Goal: Check status: Check status

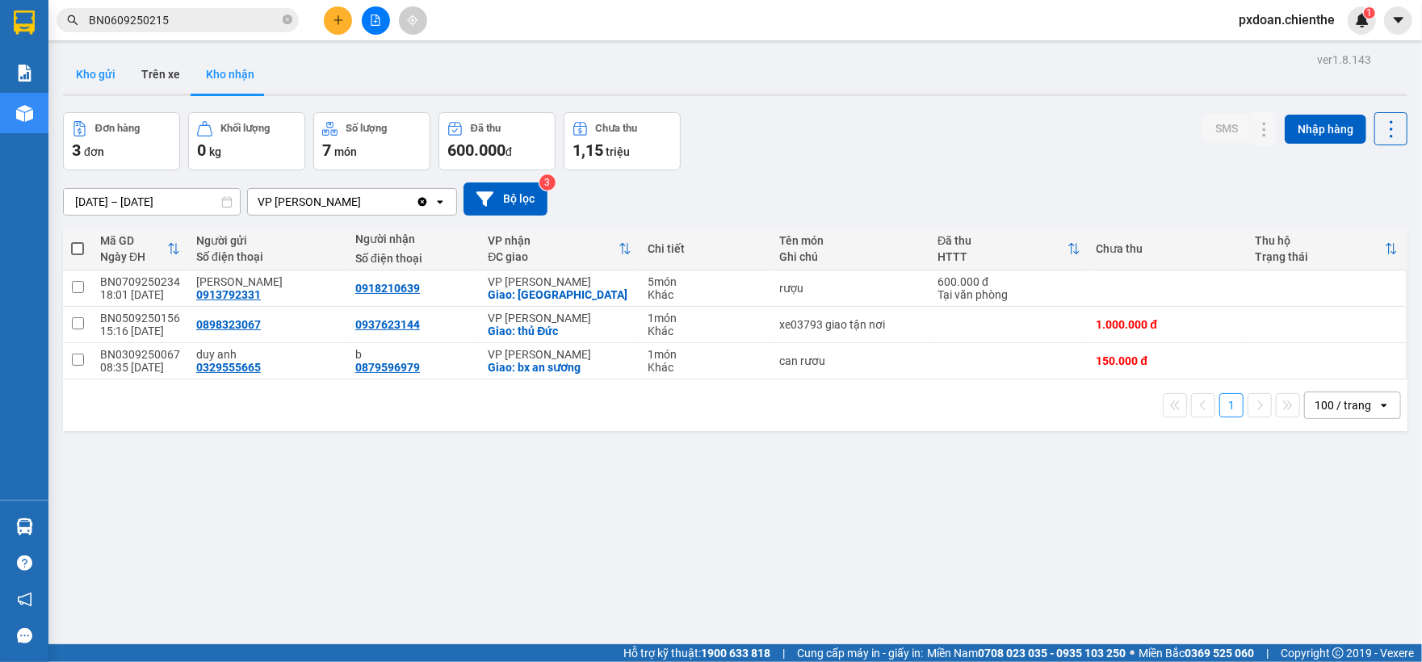
click at [101, 68] on button "Kho gửi" at bounding box center [95, 74] width 65 height 39
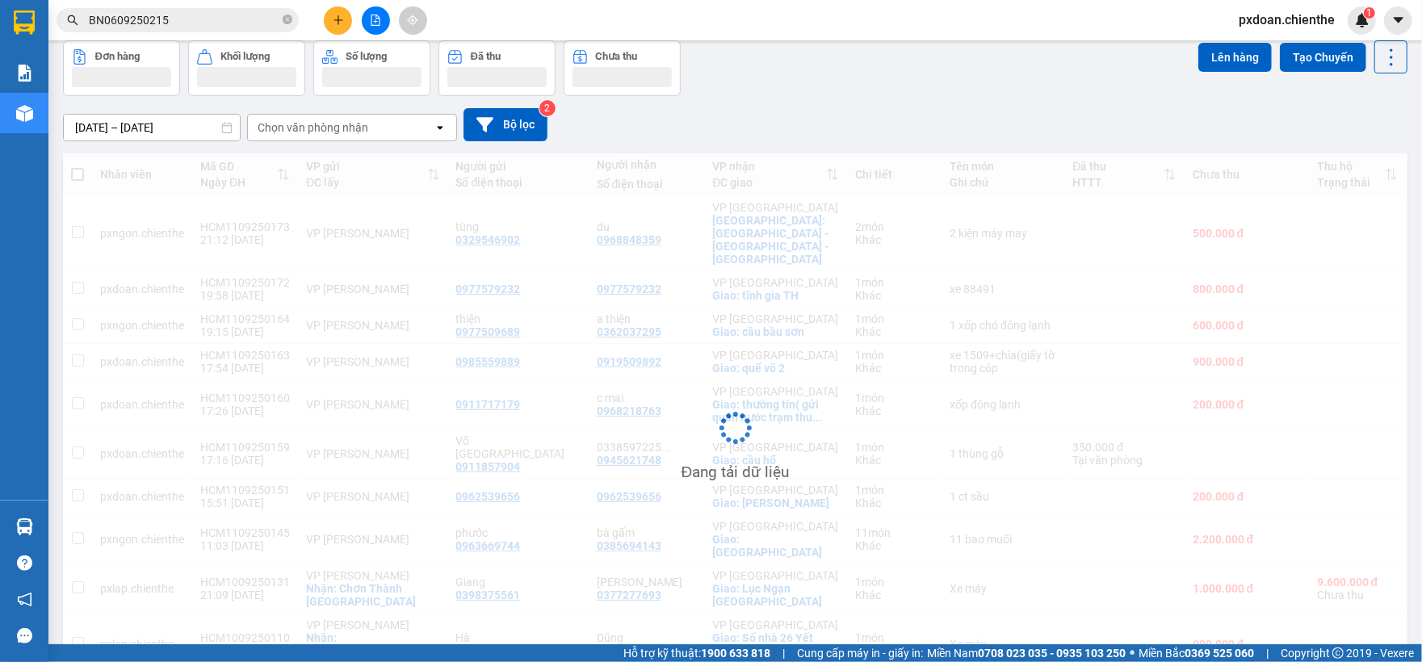
scroll to position [74, 0]
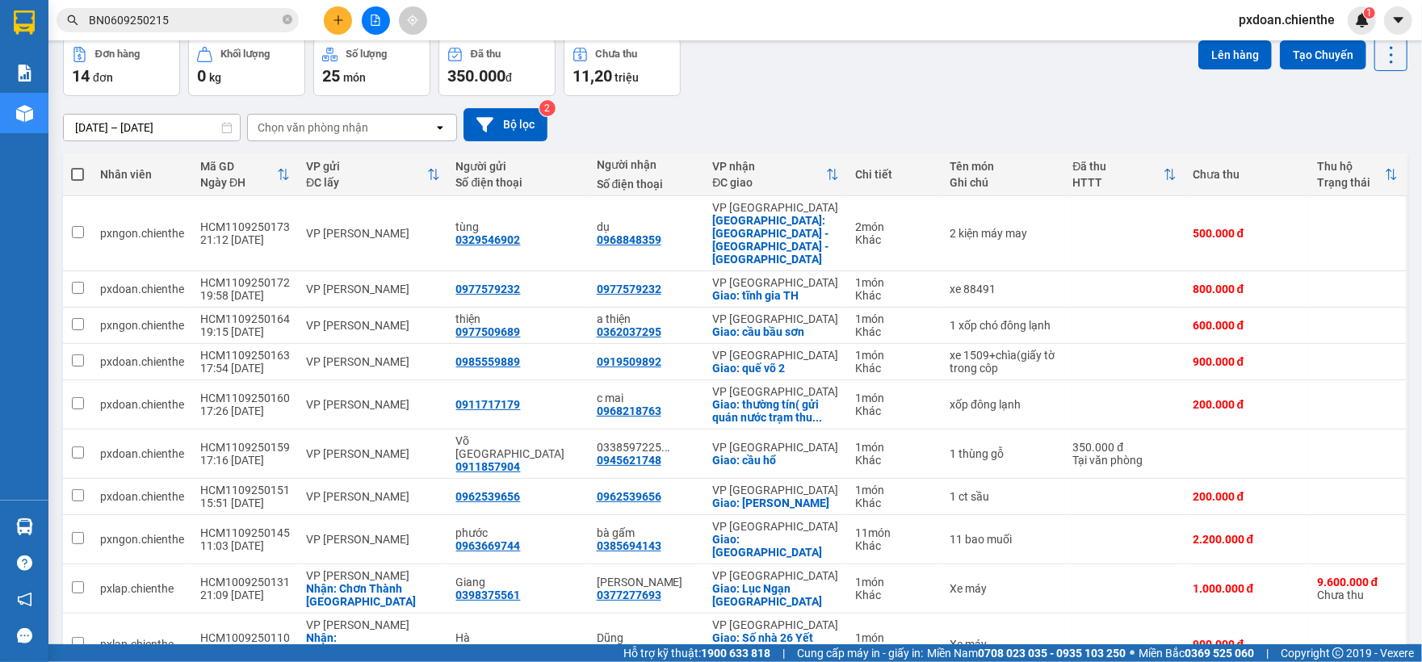
click at [121, 127] on input "[DATE] – [DATE]" at bounding box center [152, 128] width 176 height 26
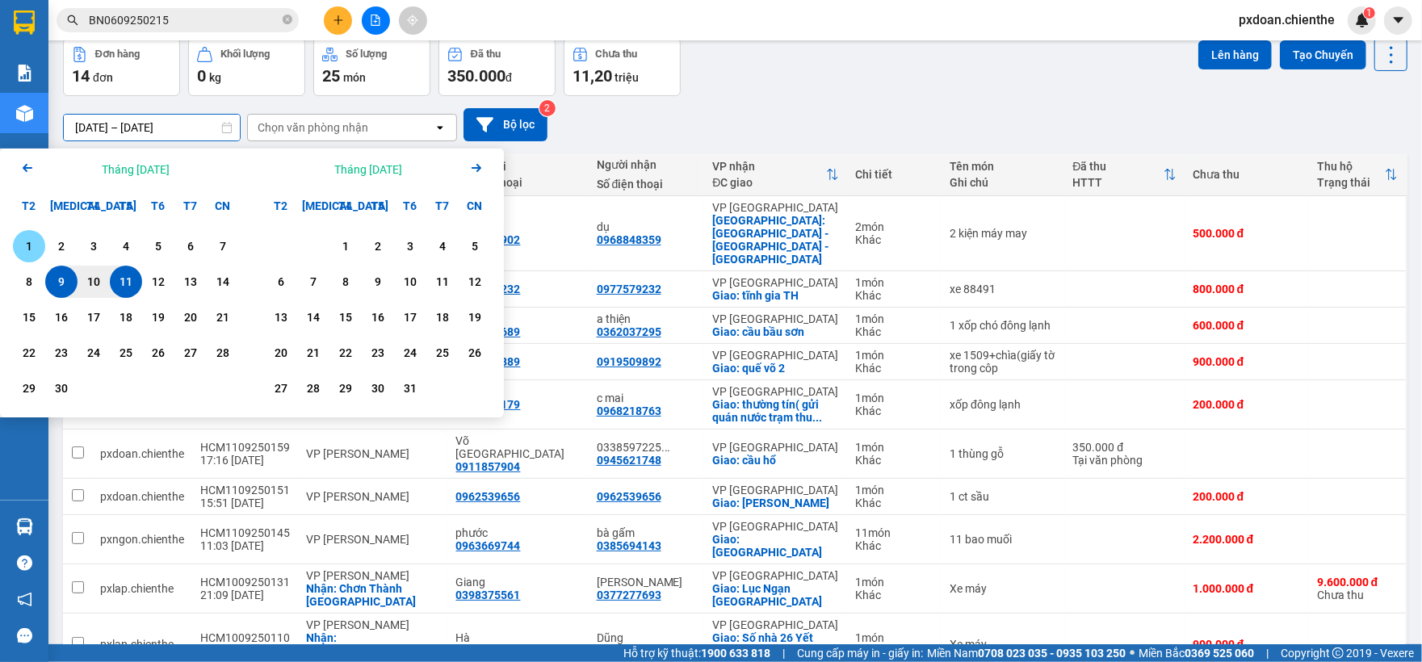
click at [27, 234] on div "1" at bounding box center [29, 246] width 32 height 32
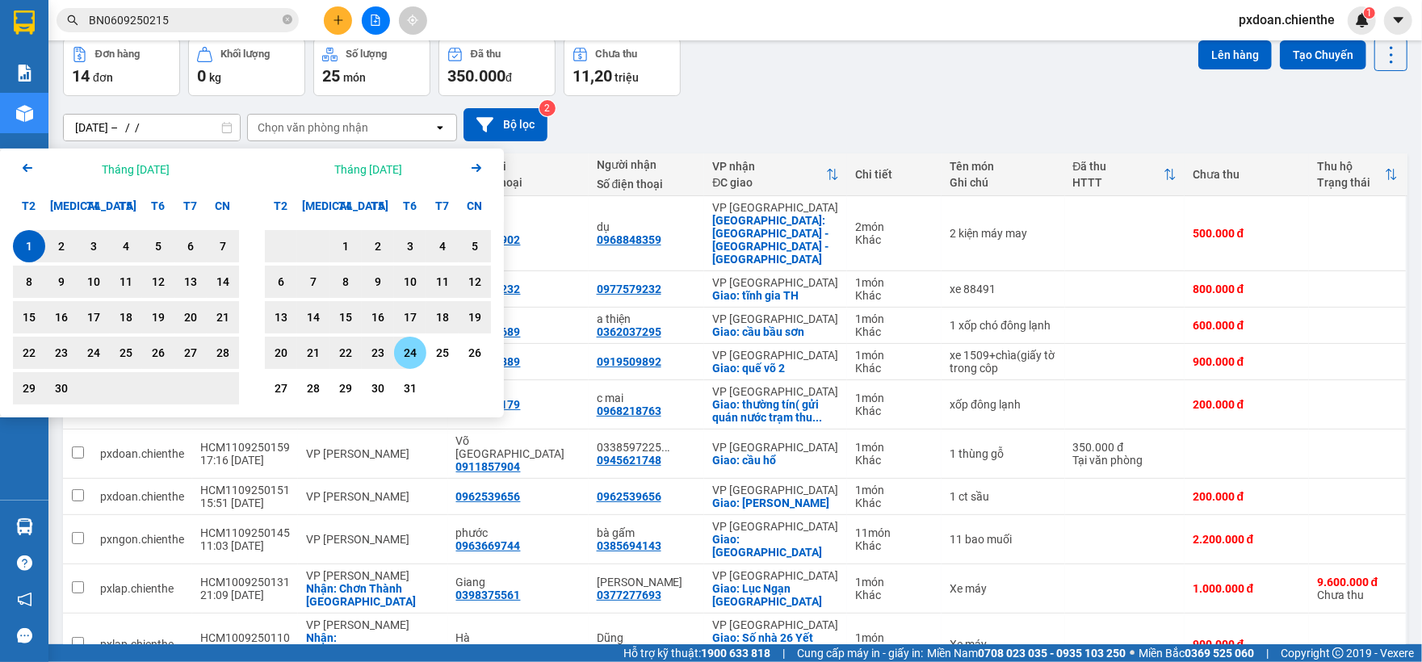
click at [397, 352] on div "24" at bounding box center [410, 353] width 32 height 32
type input "[DATE] – [DATE]"
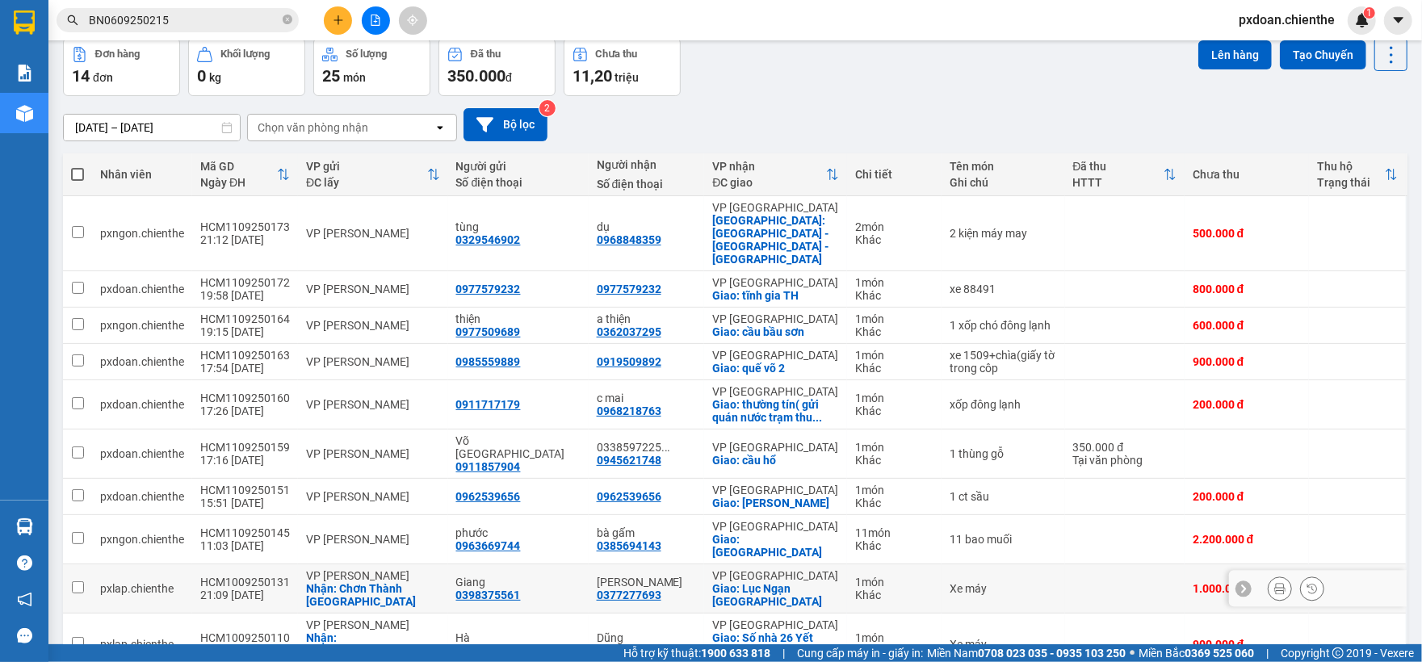
scroll to position [111, 0]
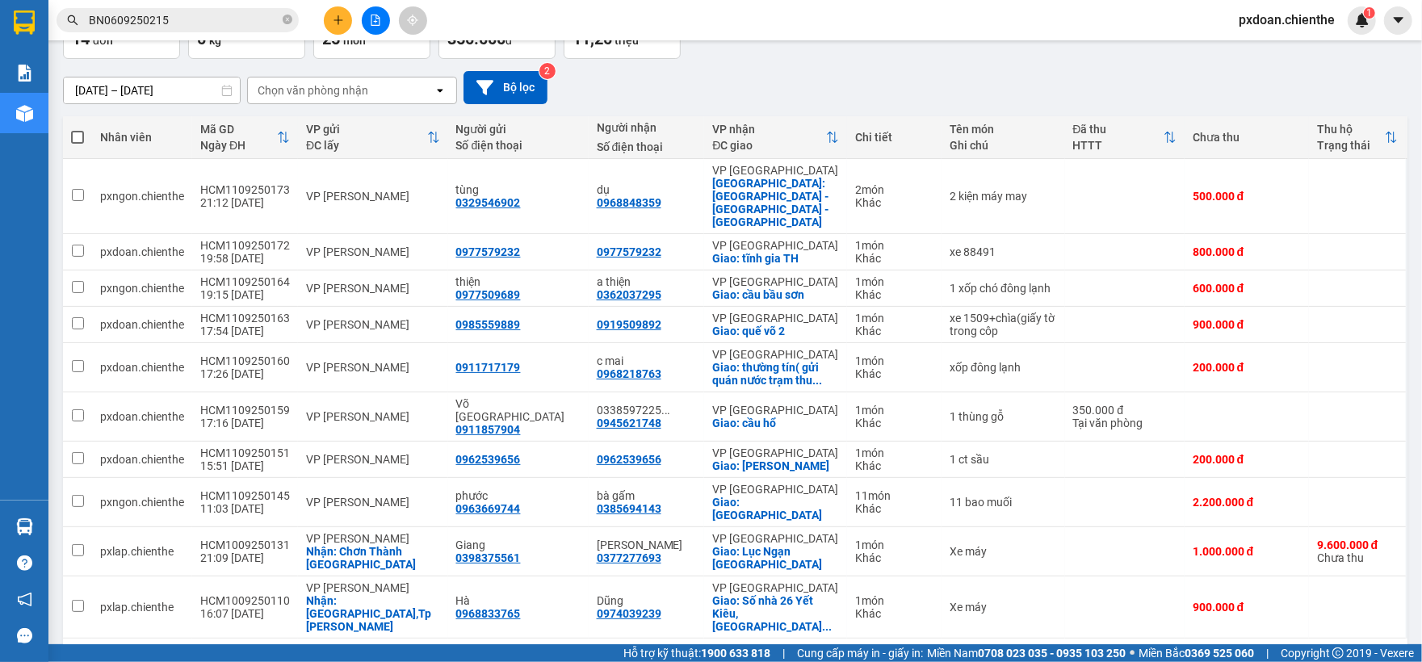
click at [99, 62] on div "[DATE] – [DATE] Press the down arrow key to interact with the calendar and sele…" at bounding box center [735, 87] width 1345 height 57
click at [114, 82] on input "[DATE] – [DATE]" at bounding box center [152, 91] width 176 height 26
click at [841, 78] on div "[DATE] – [DATE] Press the down arrow key to interact with the calendar and sele…" at bounding box center [735, 87] width 1345 height 33
click at [254, 594] on div "HCM1009250110" at bounding box center [245, 600] width 90 height 13
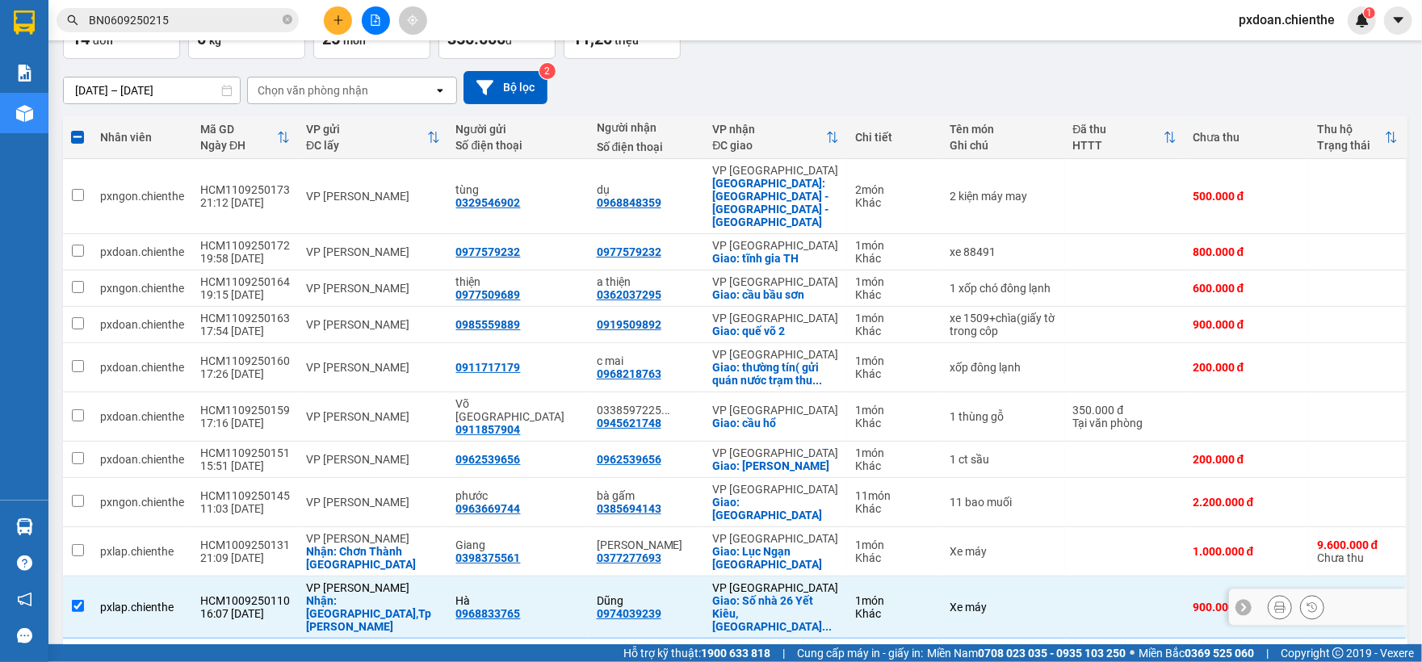
click at [254, 594] on div "HCM1009250110" at bounding box center [245, 600] width 90 height 13
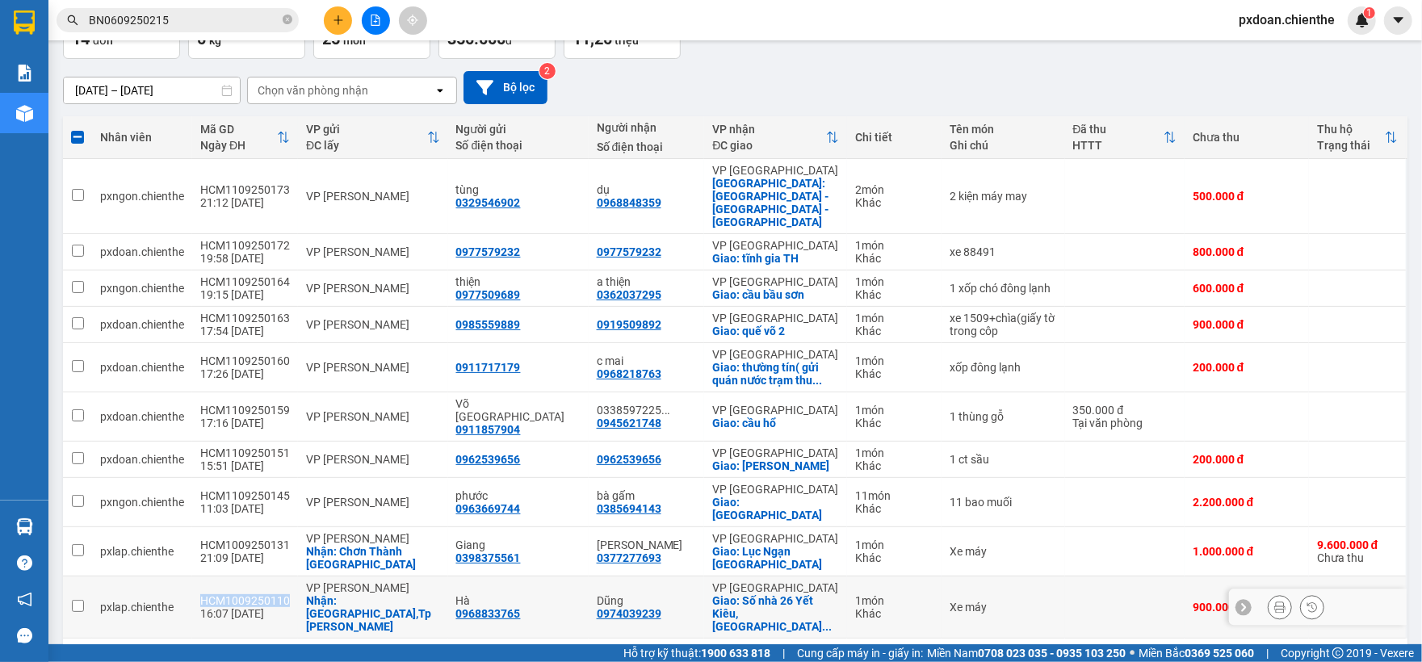
click at [254, 594] on div "HCM1009250110" at bounding box center [245, 600] width 90 height 13
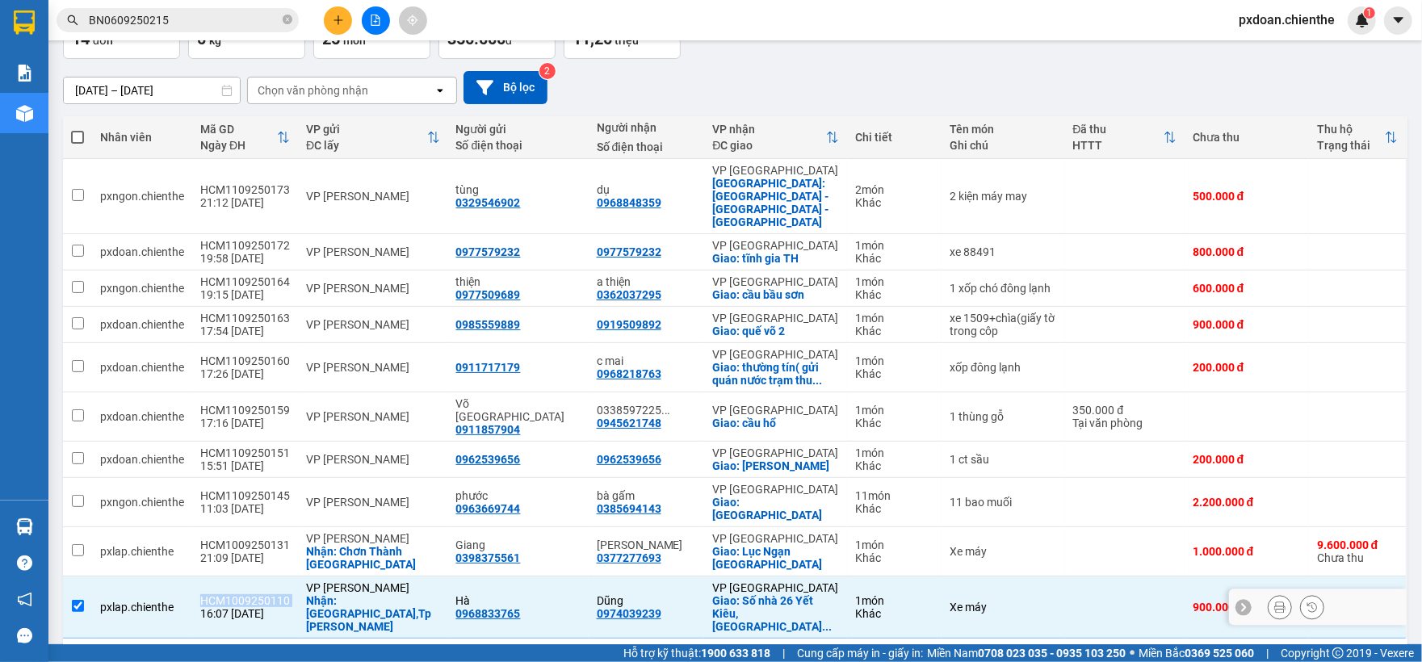
click at [254, 594] on div "HCM1009250110" at bounding box center [245, 600] width 90 height 13
checkbox input "false"
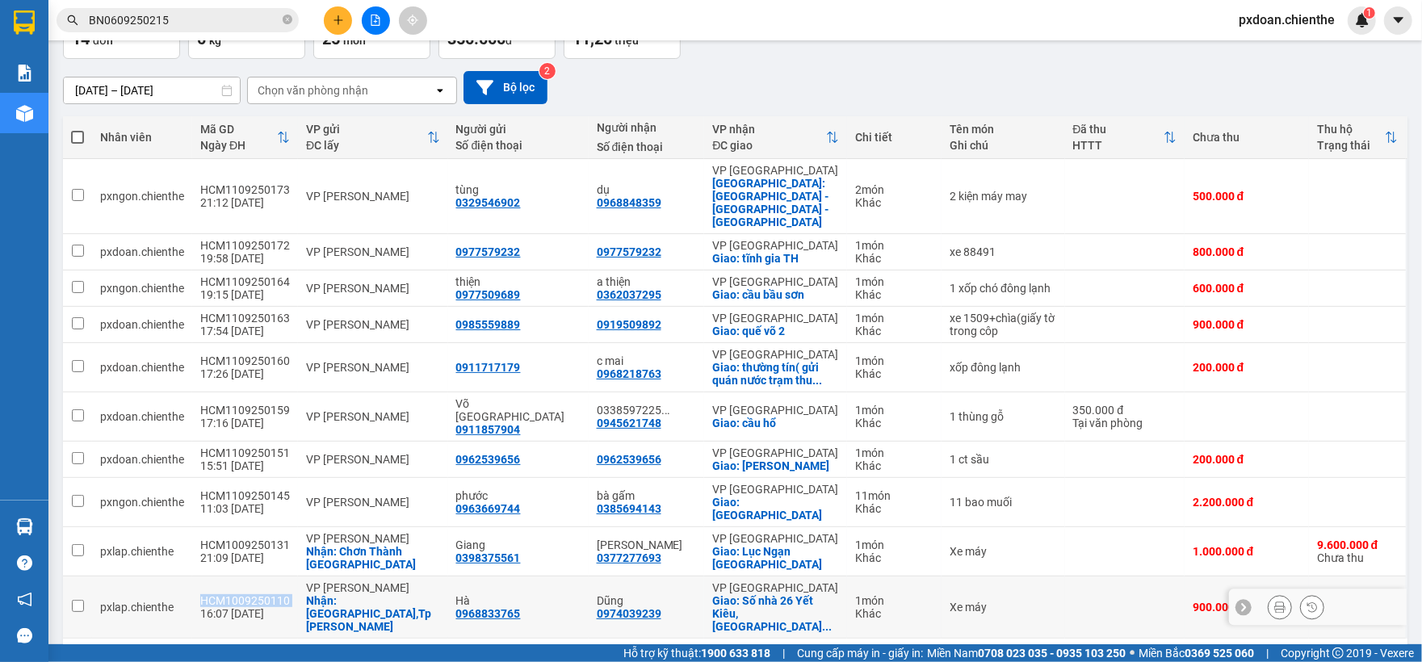
copy div "HCM1009250110"
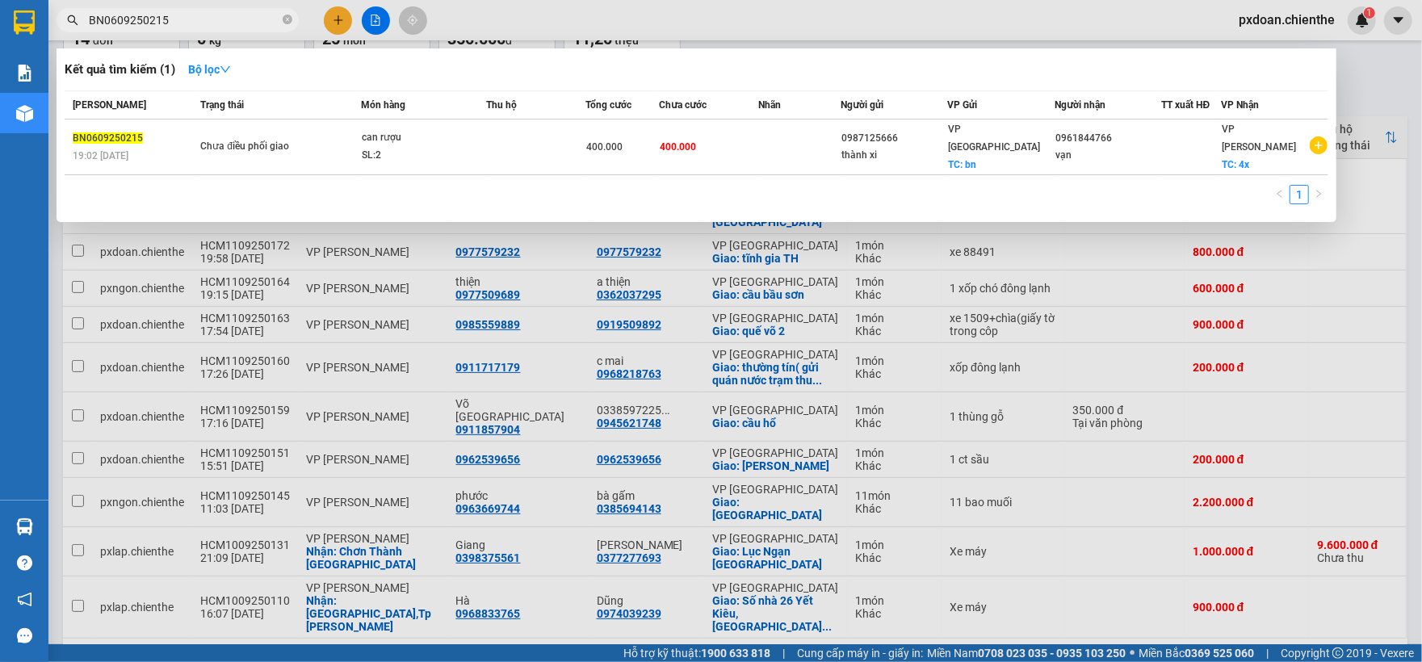
click at [185, 26] on input "BN0609250215" at bounding box center [184, 20] width 191 height 18
paste input "HCM1009250110"
click at [185, 26] on input "BN0609250215" at bounding box center [184, 20] width 191 height 18
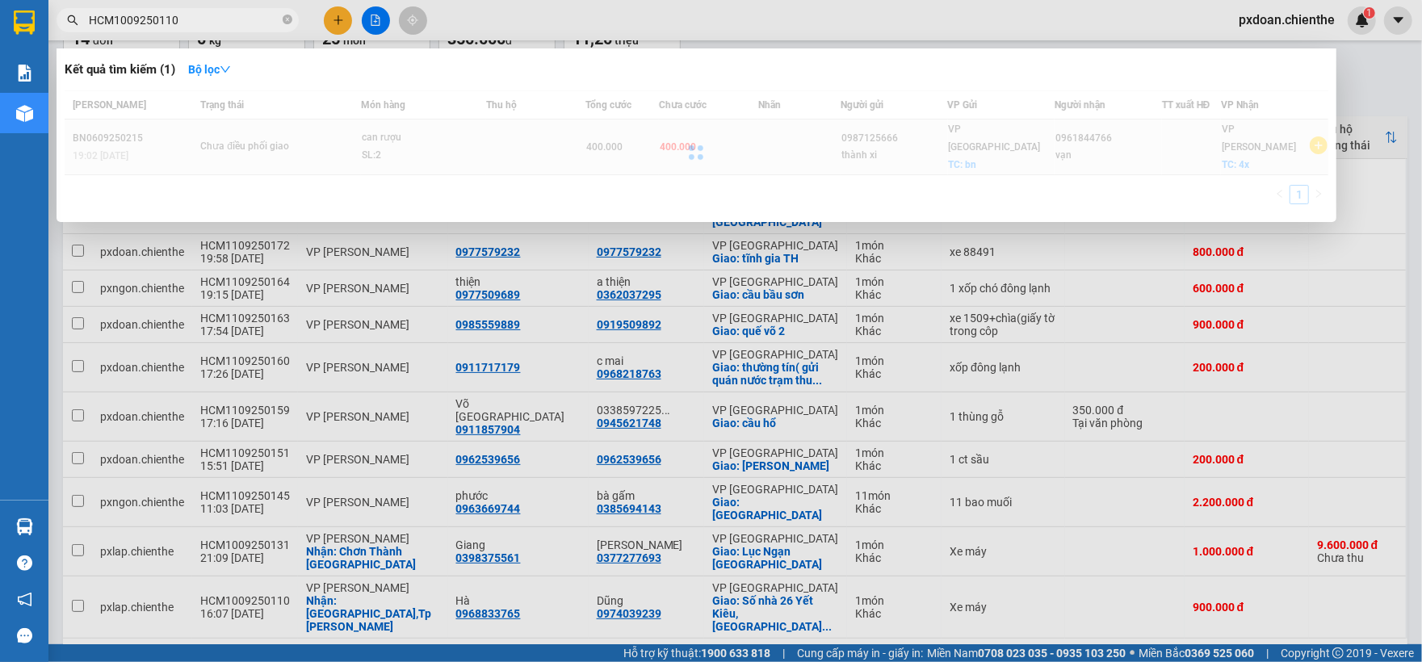
type input "HCM1009250110"
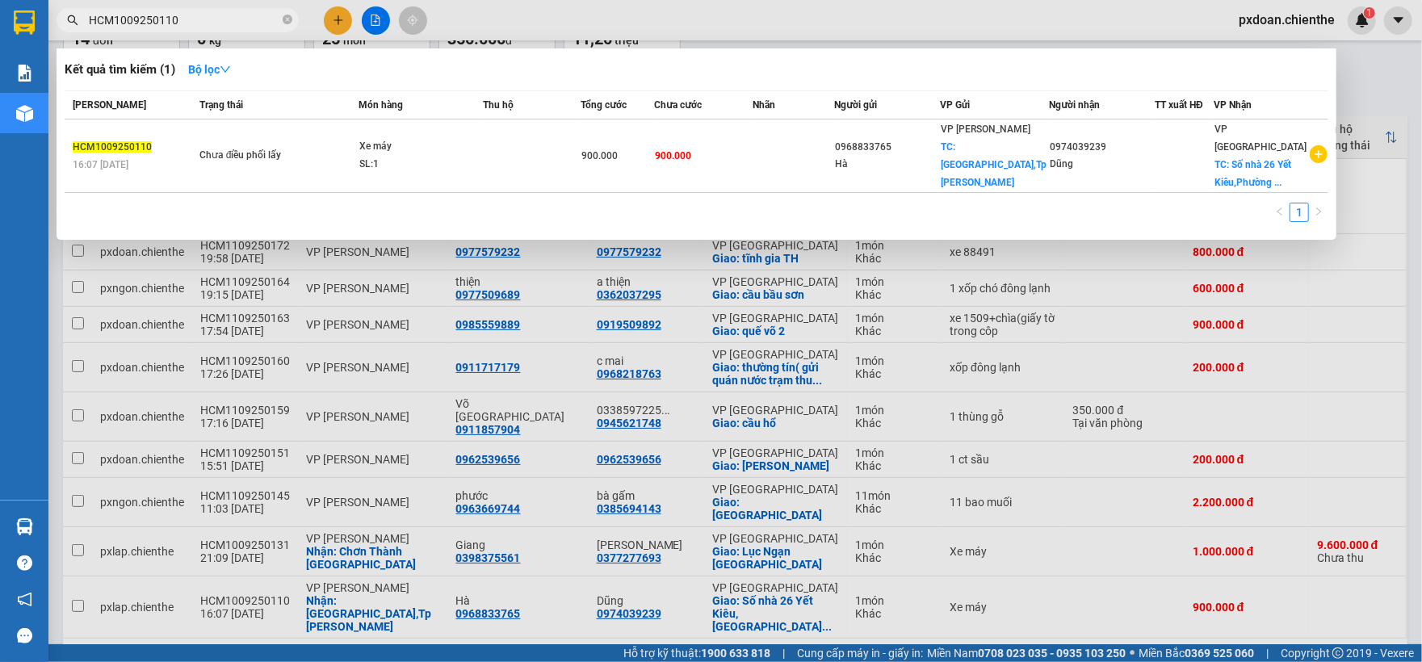
click at [437, 142] on div "Xe máy" at bounding box center [419, 147] width 121 height 18
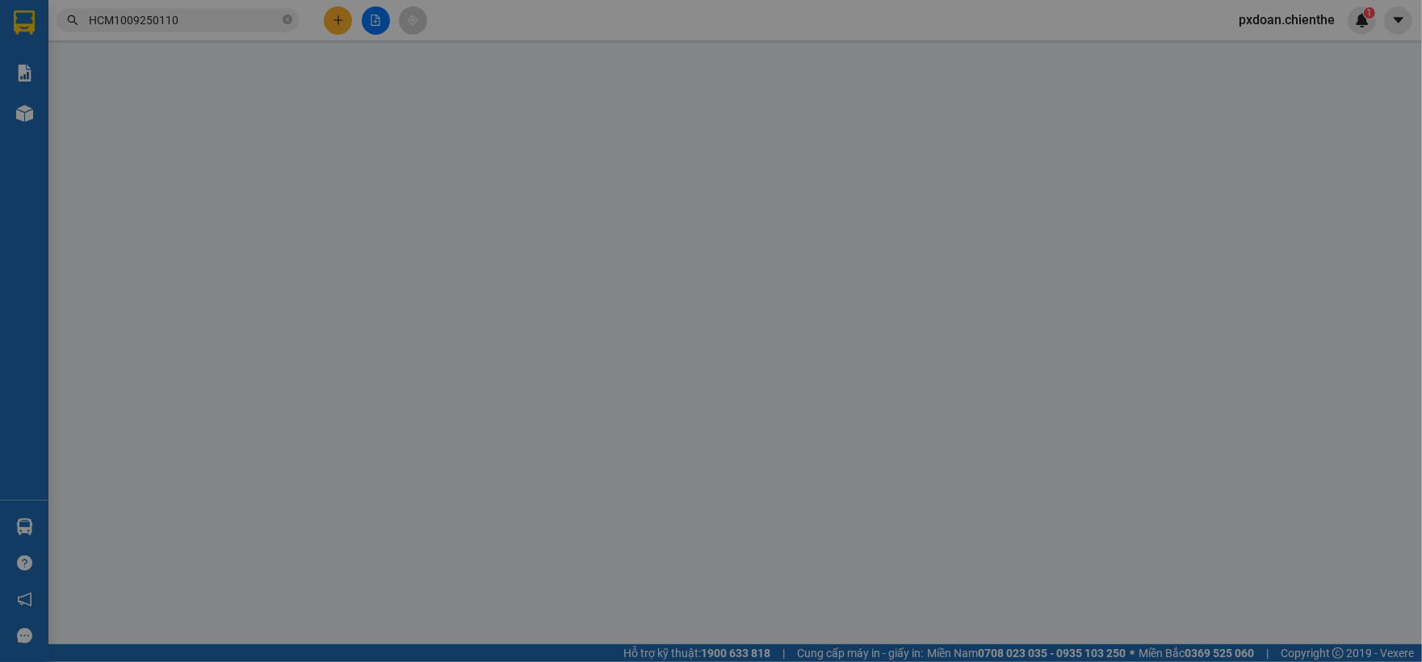
type input "0968833765"
type input "Hà"
type input "0974039239"
type input "Dũng"
type input "900.000"
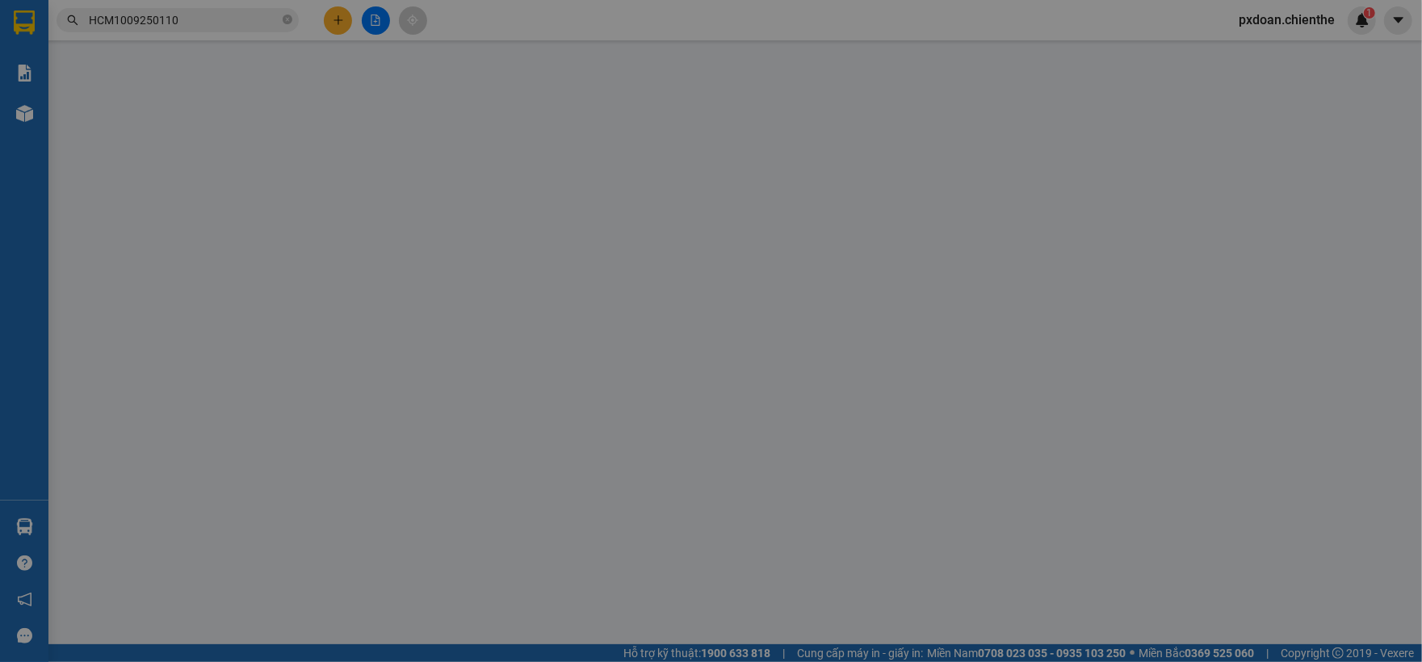
type input "900.000"
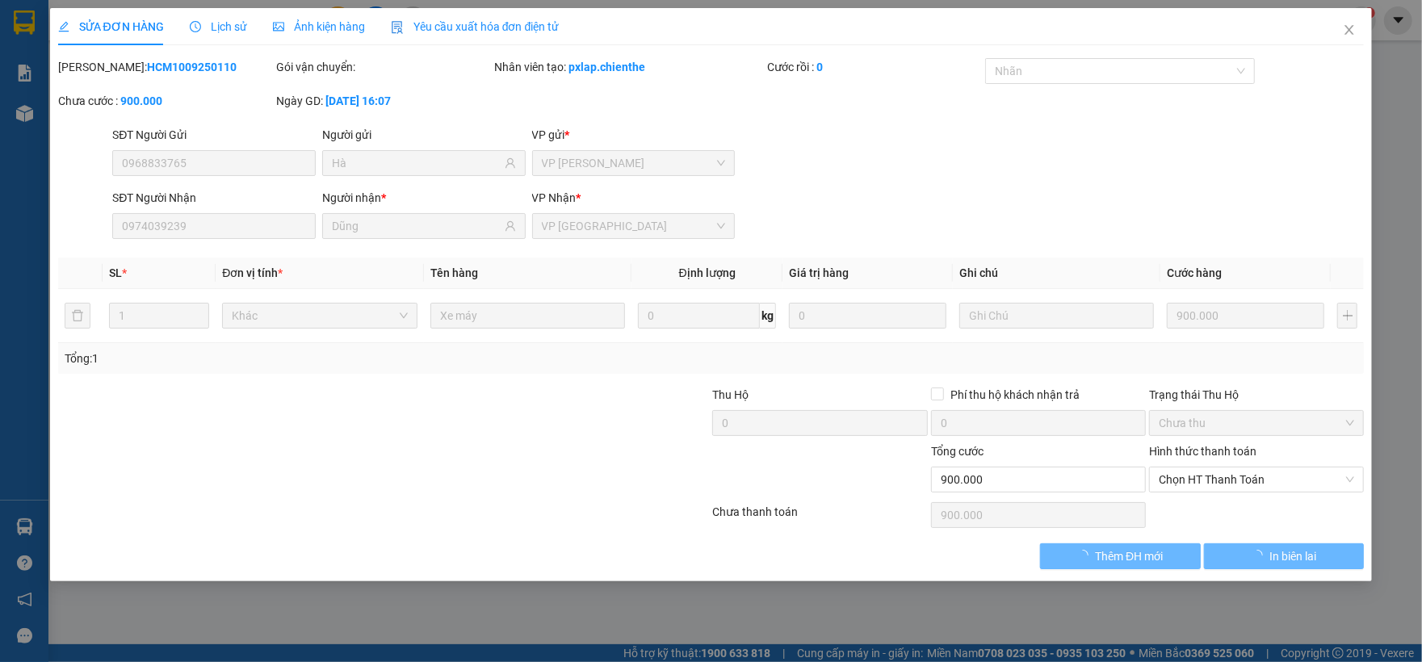
click at [283, 26] on span "Ảnh kiện hàng" at bounding box center [319, 26] width 92 height 13
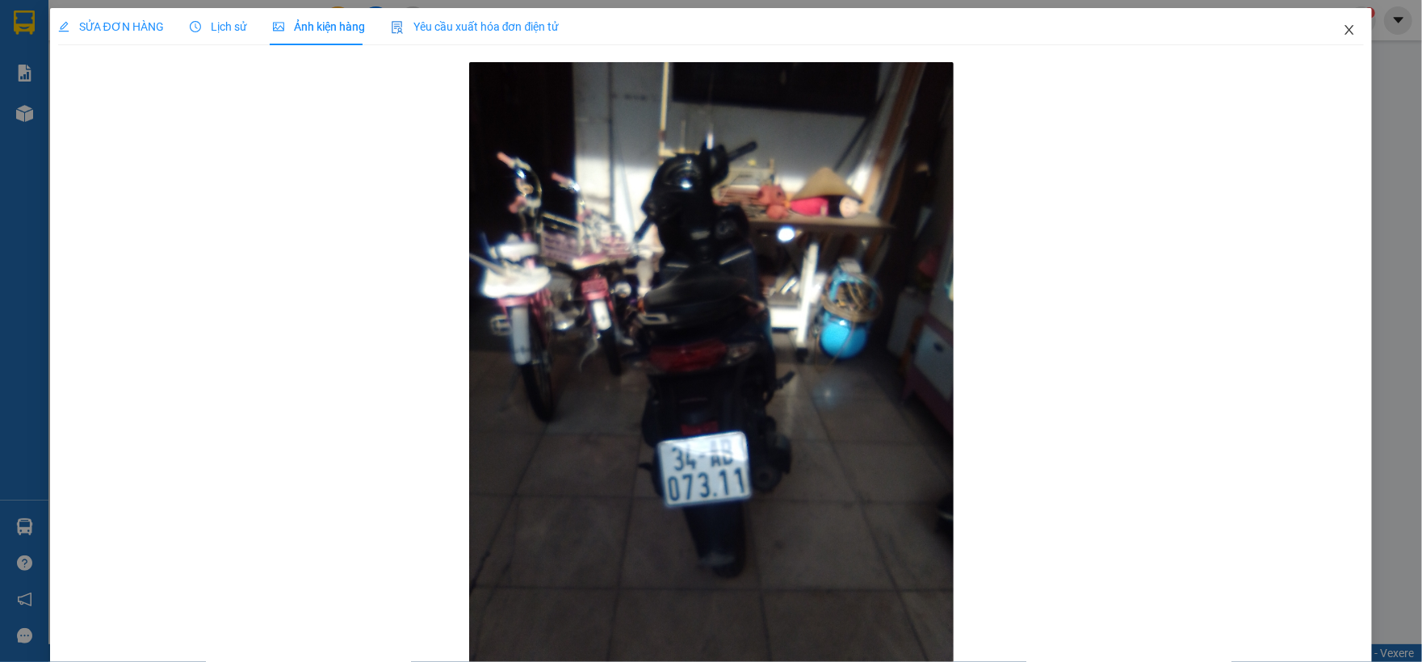
click at [1343, 36] on icon "close" at bounding box center [1349, 29] width 13 height 13
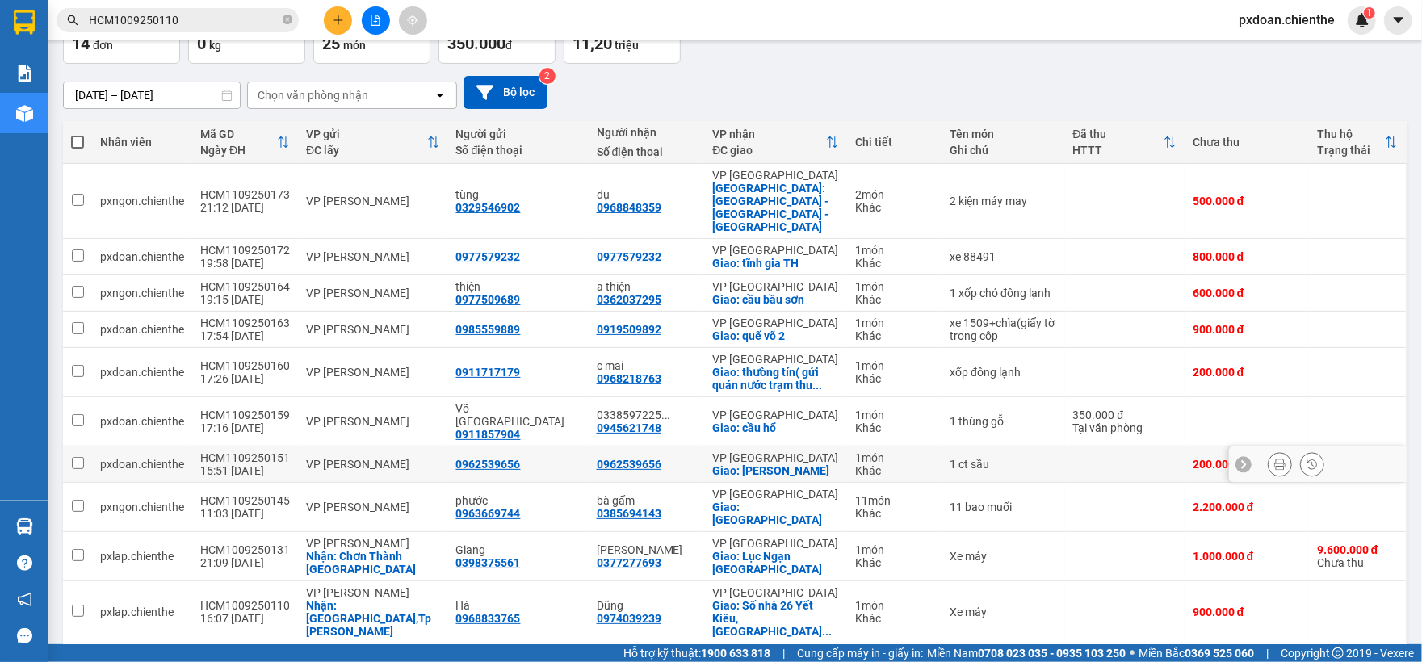
scroll to position [111, 0]
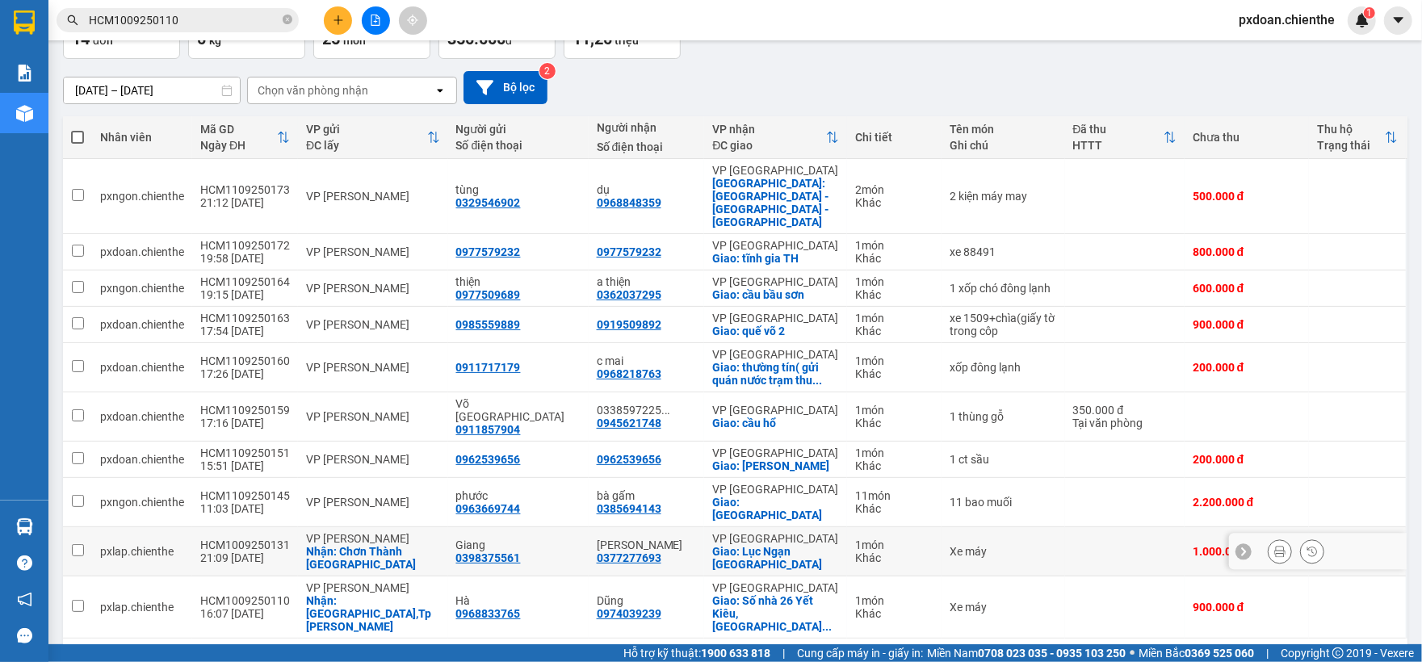
click at [153, 545] on div "pxlap.chienthe" at bounding box center [142, 551] width 84 height 13
click at [149, 545] on div "pxlap.chienthe" at bounding box center [142, 551] width 84 height 13
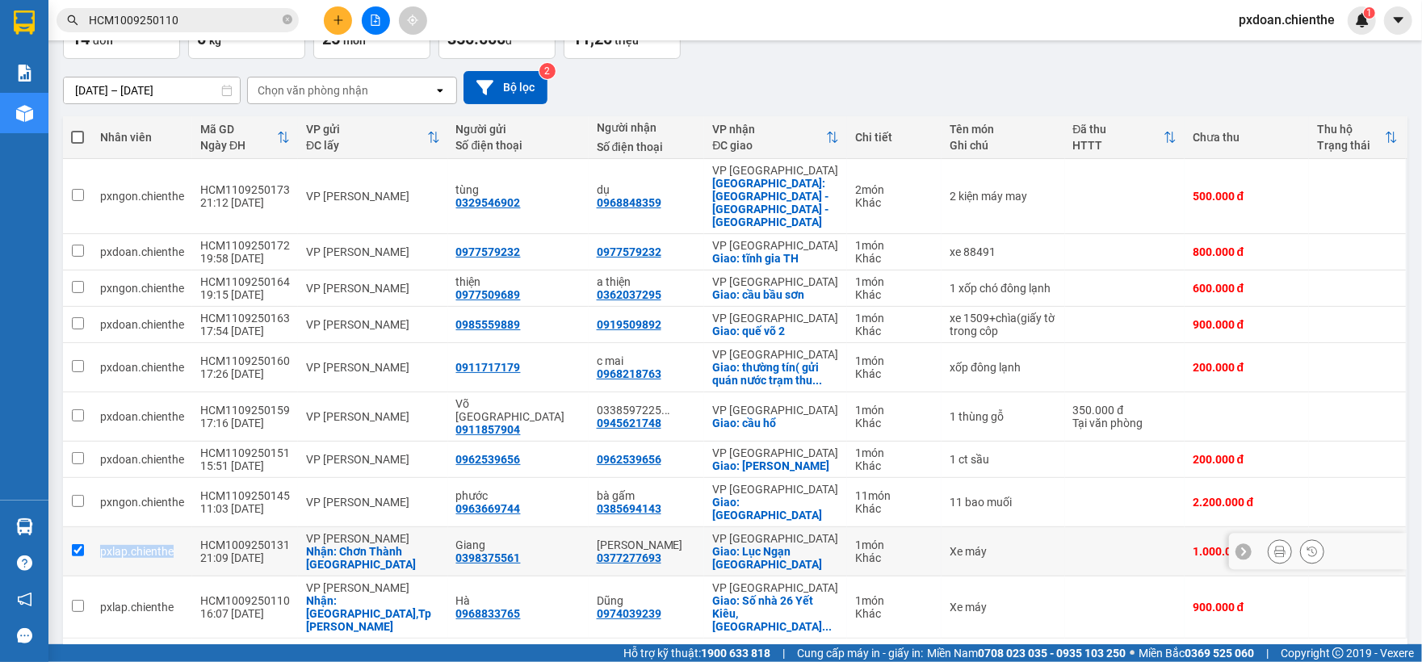
checkbox input "true"
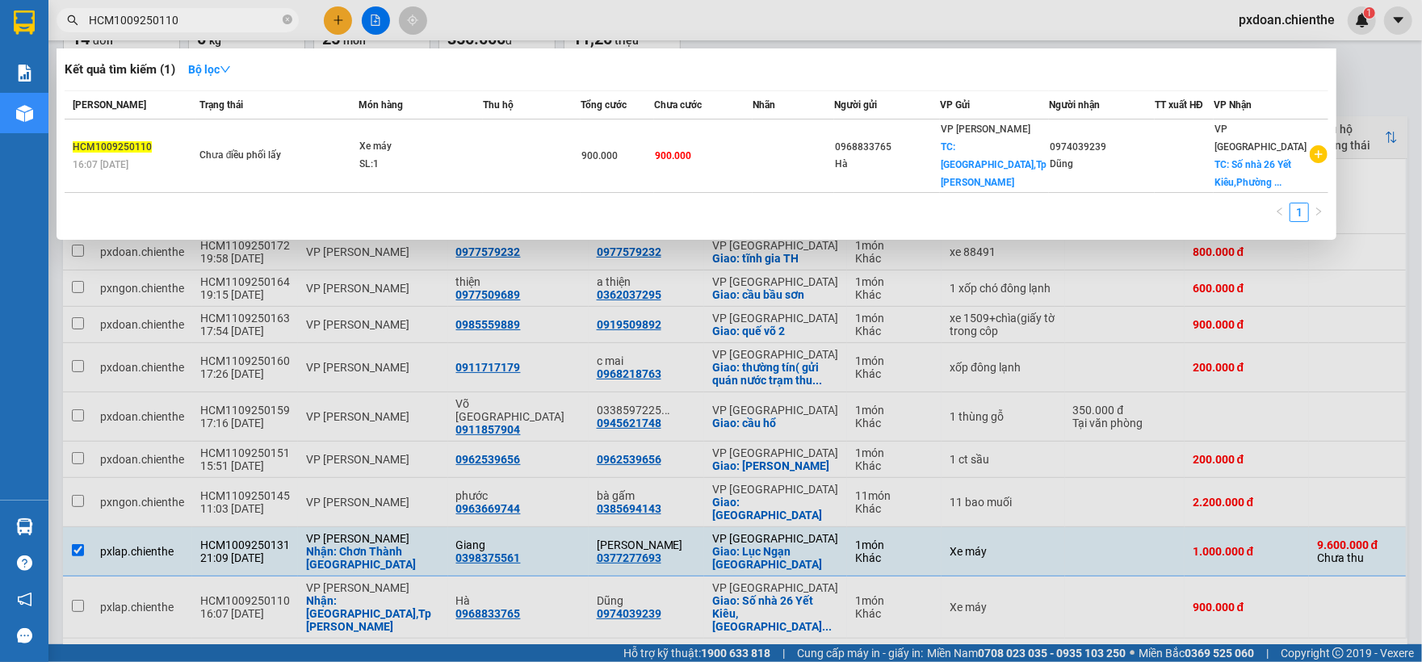
click at [212, 24] on input "HCM1009250110" at bounding box center [184, 20] width 191 height 18
paste input "pxlap.chienthe"
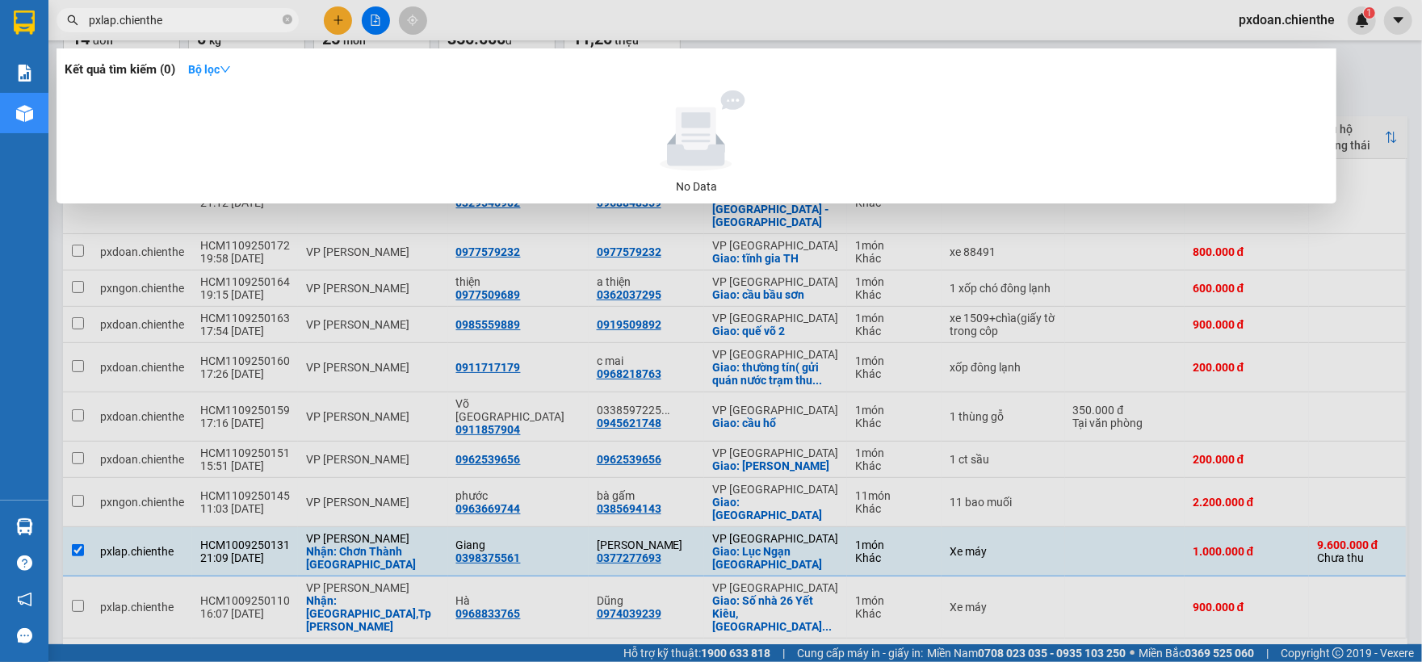
type input "pxlap.chienthe"
click at [256, 483] on div at bounding box center [711, 331] width 1422 height 662
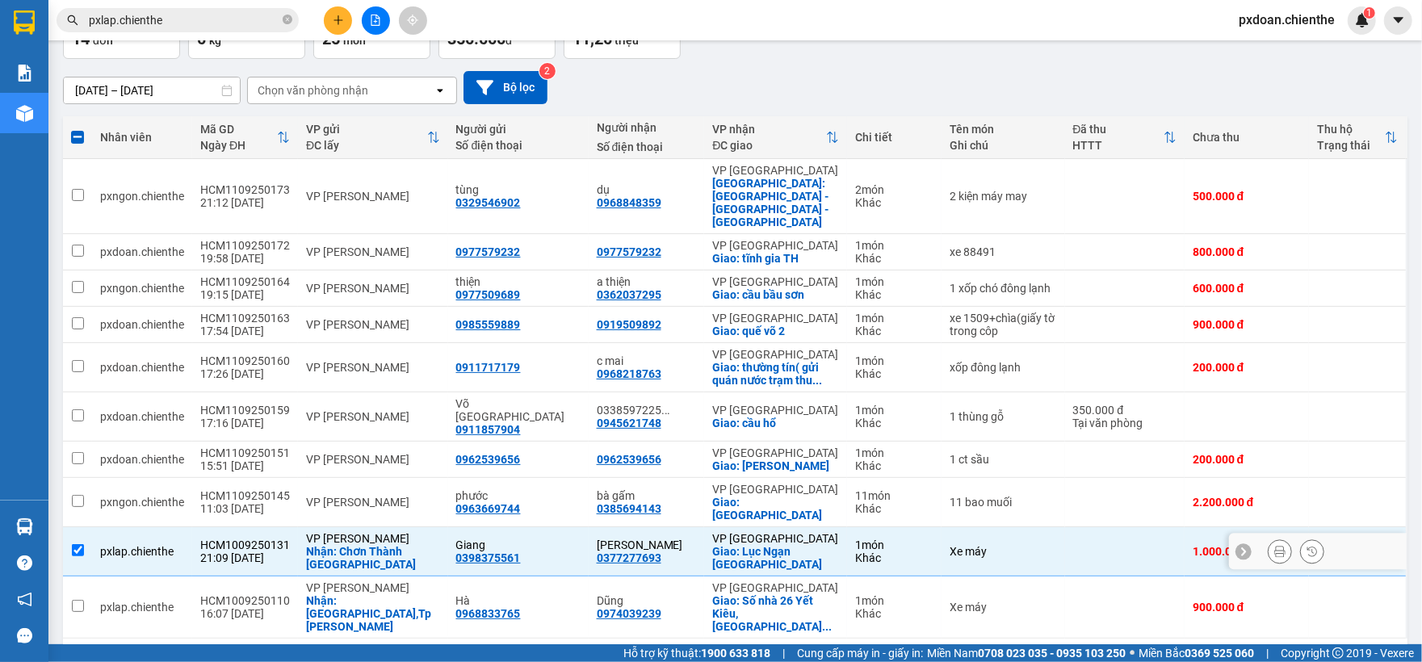
click at [254, 539] on div "HCM1009250131" at bounding box center [245, 545] width 90 height 13
checkbox input "true"
copy div "HCM1009250131"
click at [210, 23] on input "pxlap.chienthe" at bounding box center [184, 20] width 191 height 18
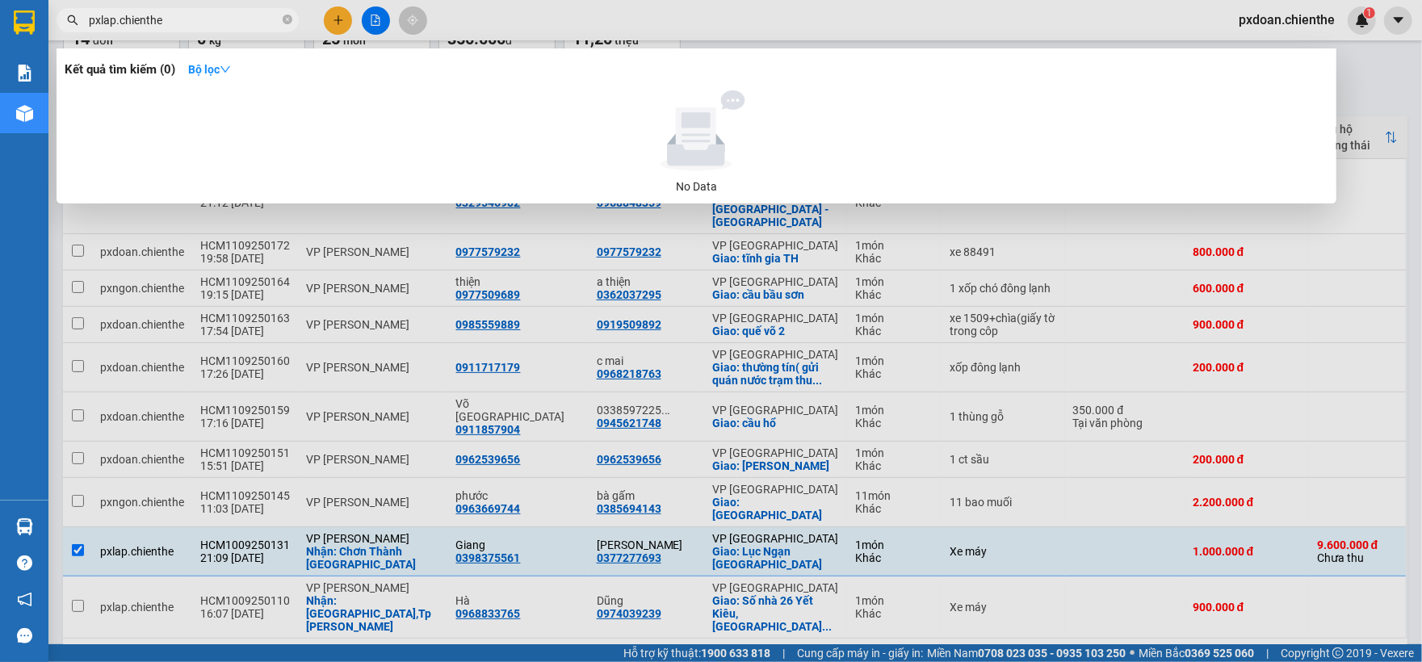
paste input "HCM1009250131"
type input "pxlap.chientheHCM1009250131"
click at [211, 26] on input "pxlap.chientheHCM1009250131" at bounding box center [184, 20] width 191 height 18
click at [285, 18] on icon "close-circle" at bounding box center [288, 20] width 10 height 10
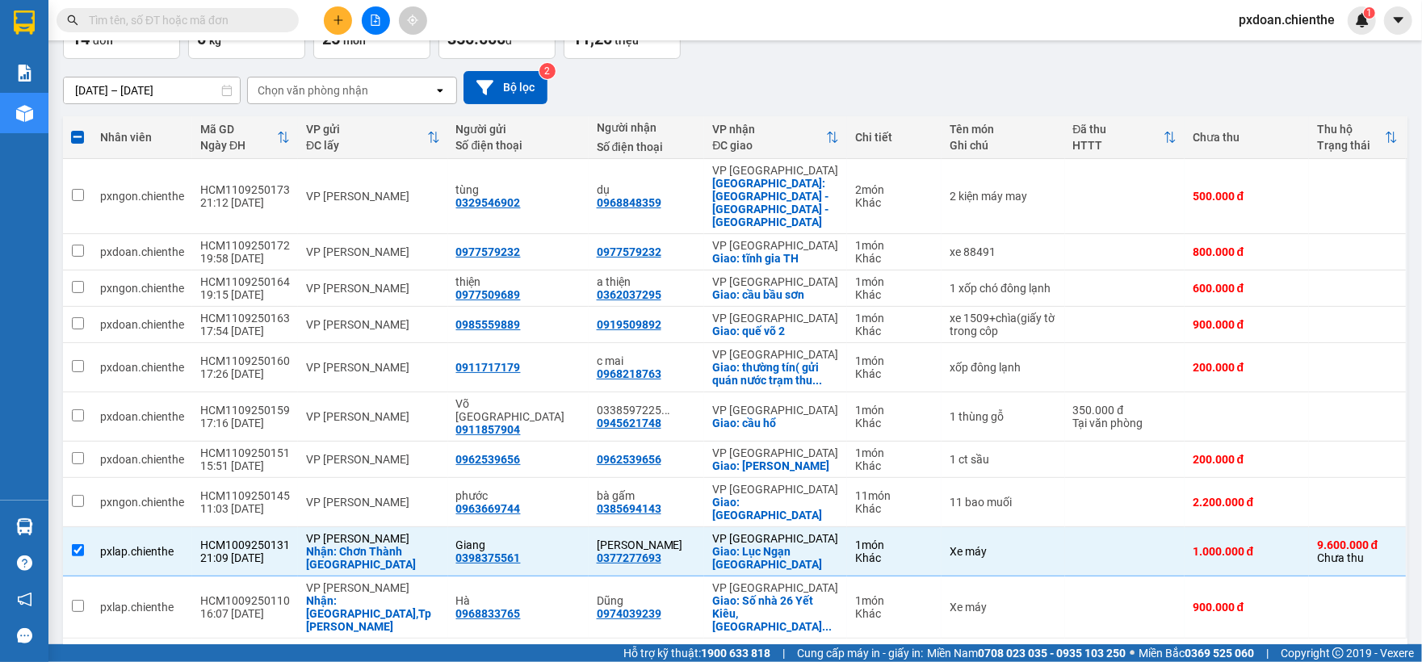
paste input "HCM1009250131"
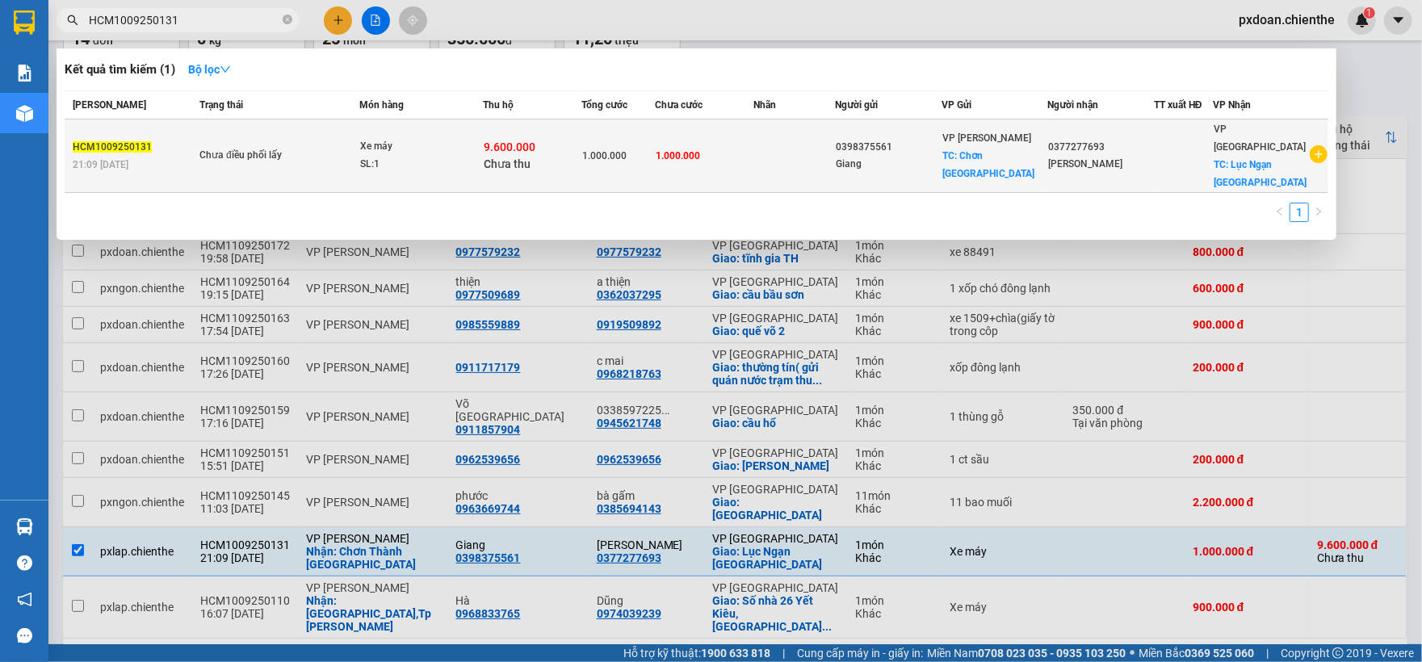
type input "HCM1009250131"
click at [413, 156] on div "SL: 1" at bounding box center [420, 165] width 121 height 18
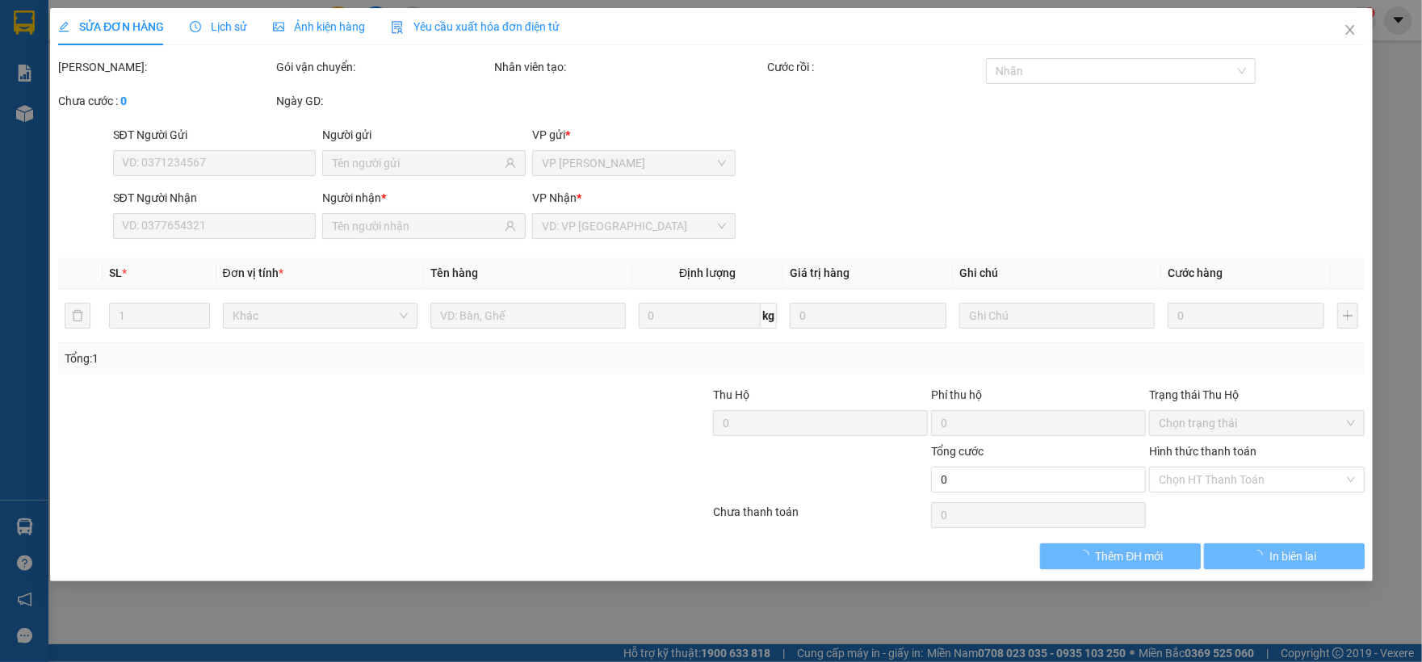
type input "0398375561"
type input "Giang"
type input "0377277693"
type input "[PERSON_NAME]"
type input "9.600.000"
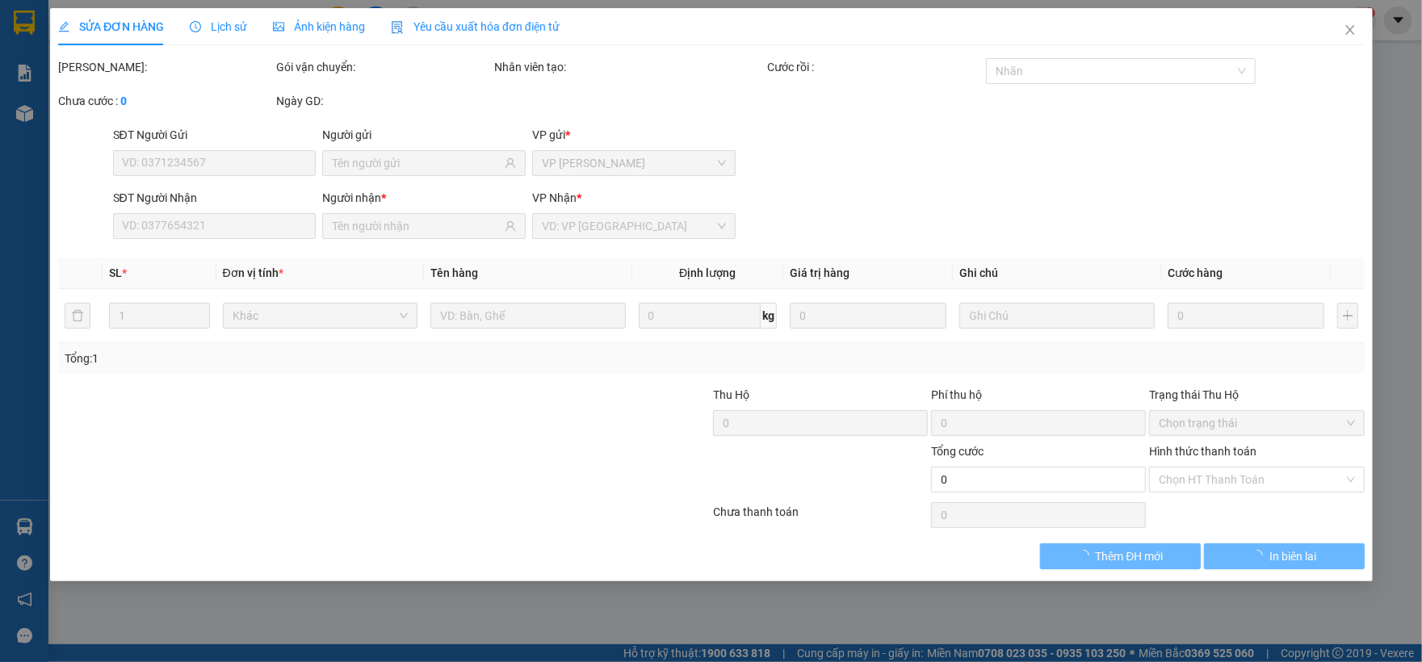
type input "1.000.000"
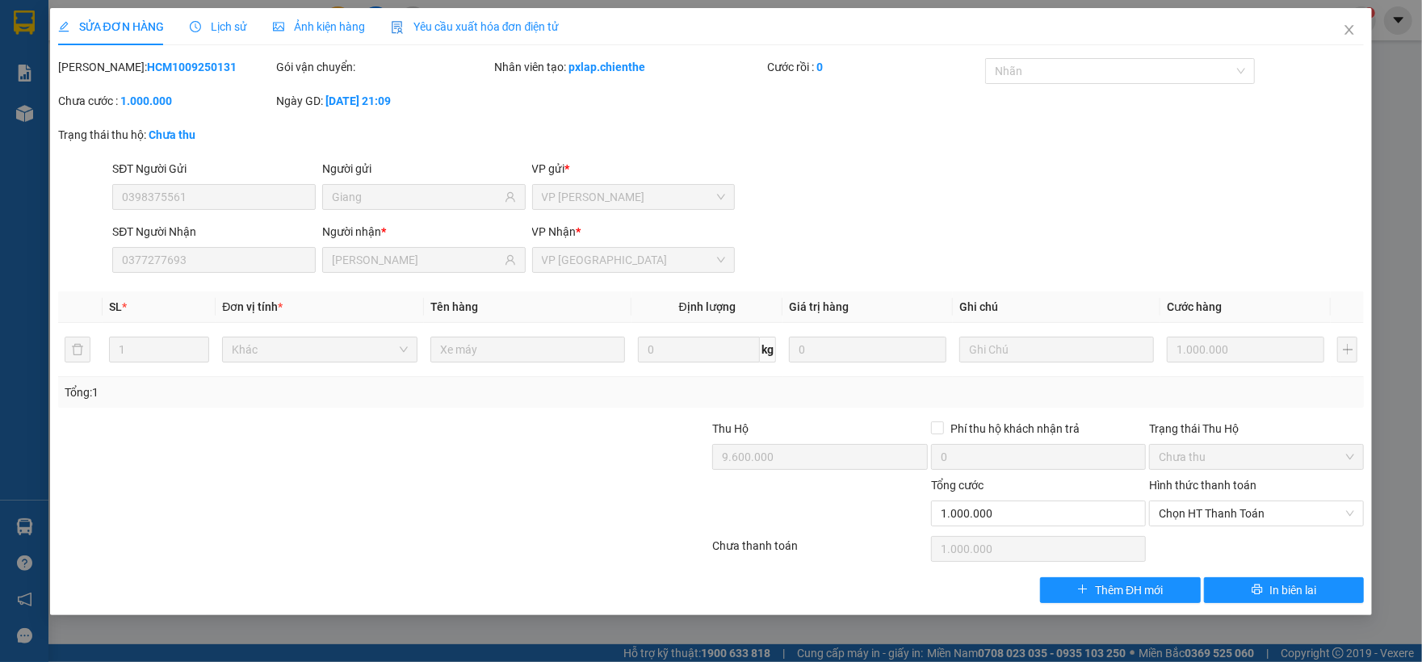
click at [305, 27] on span "Ảnh kiện hàng" at bounding box center [319, 26] width 92 height 13
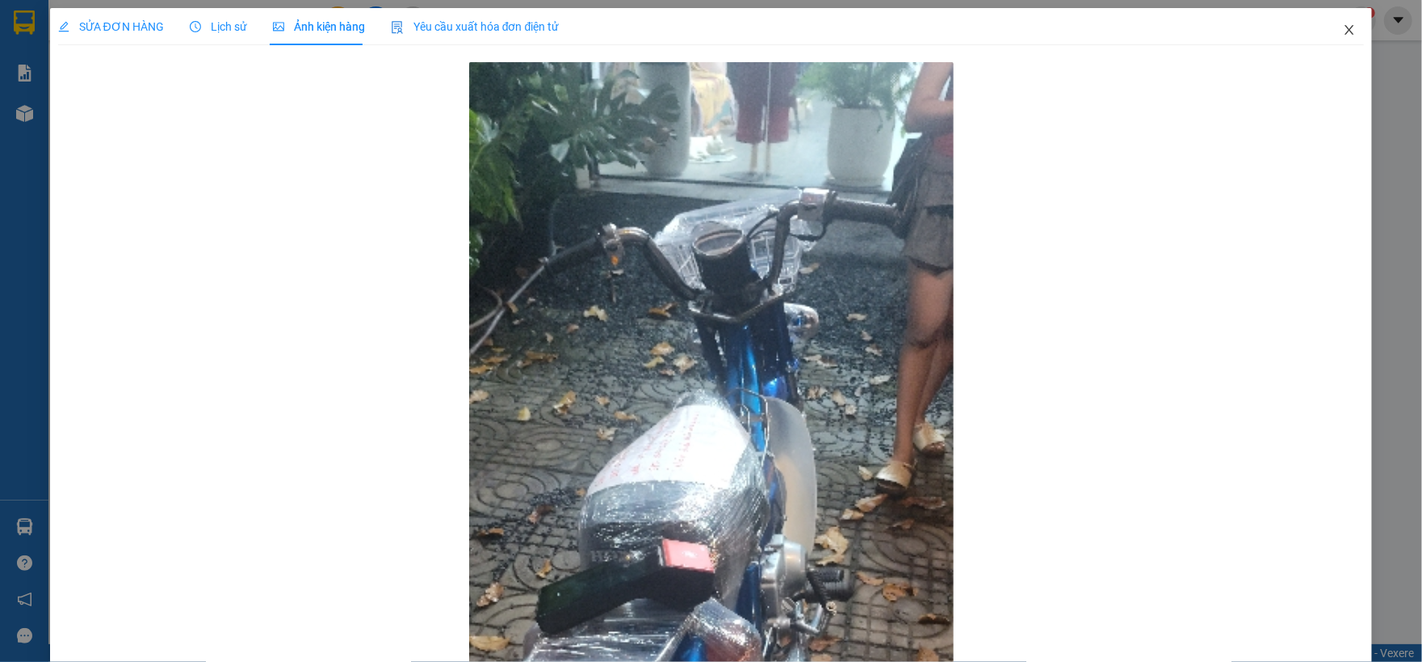
click at [1327, 34] on span "Close" at bounding box center [1349, 30] width 45 height 45
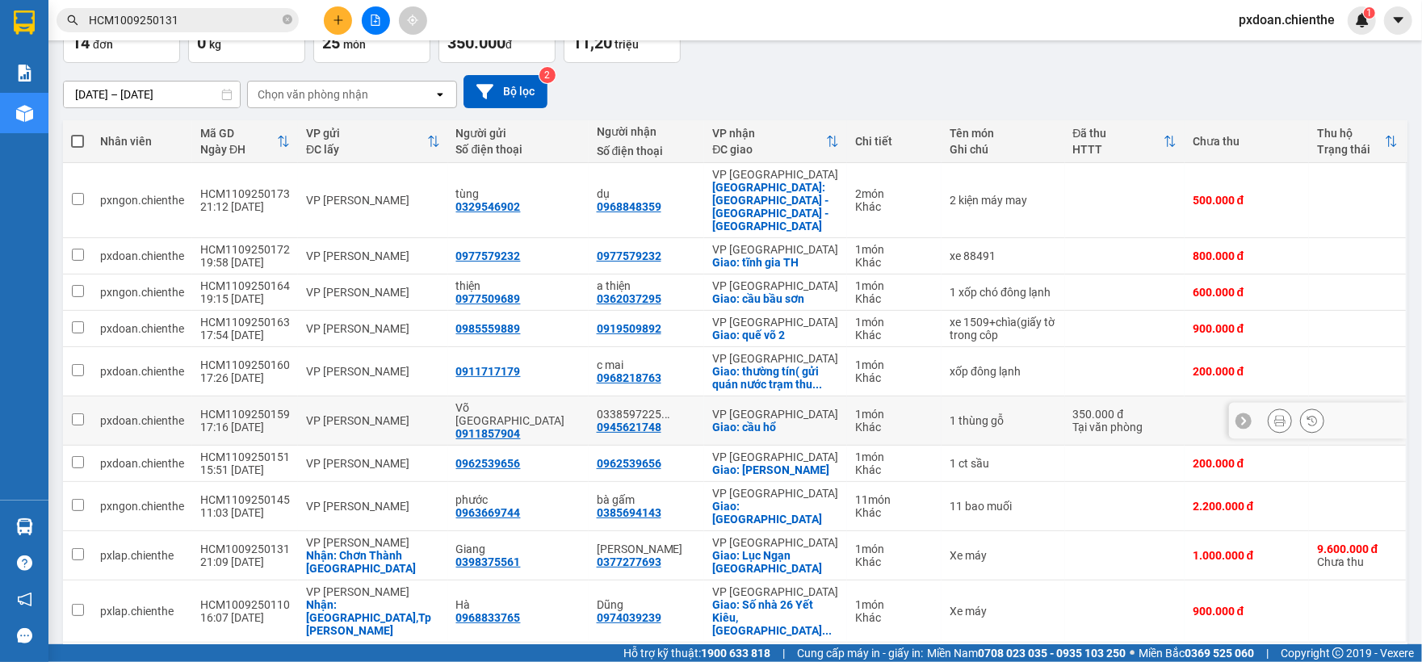
scroll to position [108, 0]
click at [121, 91] on input "[DATE] – [DATE]" at bounding box center [152, 94] width 176 height 26
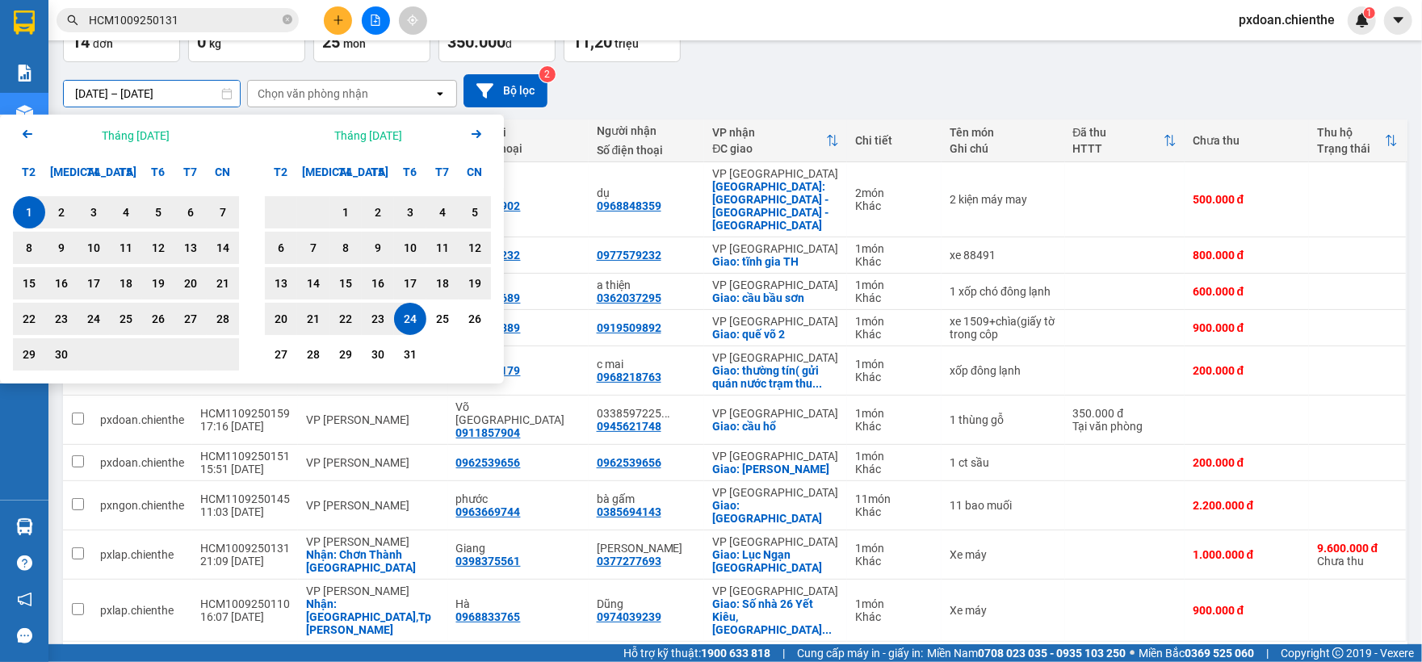
click at [24, 133] on icon "Previous month." at bounding box center [28, 134] width 10 height 8
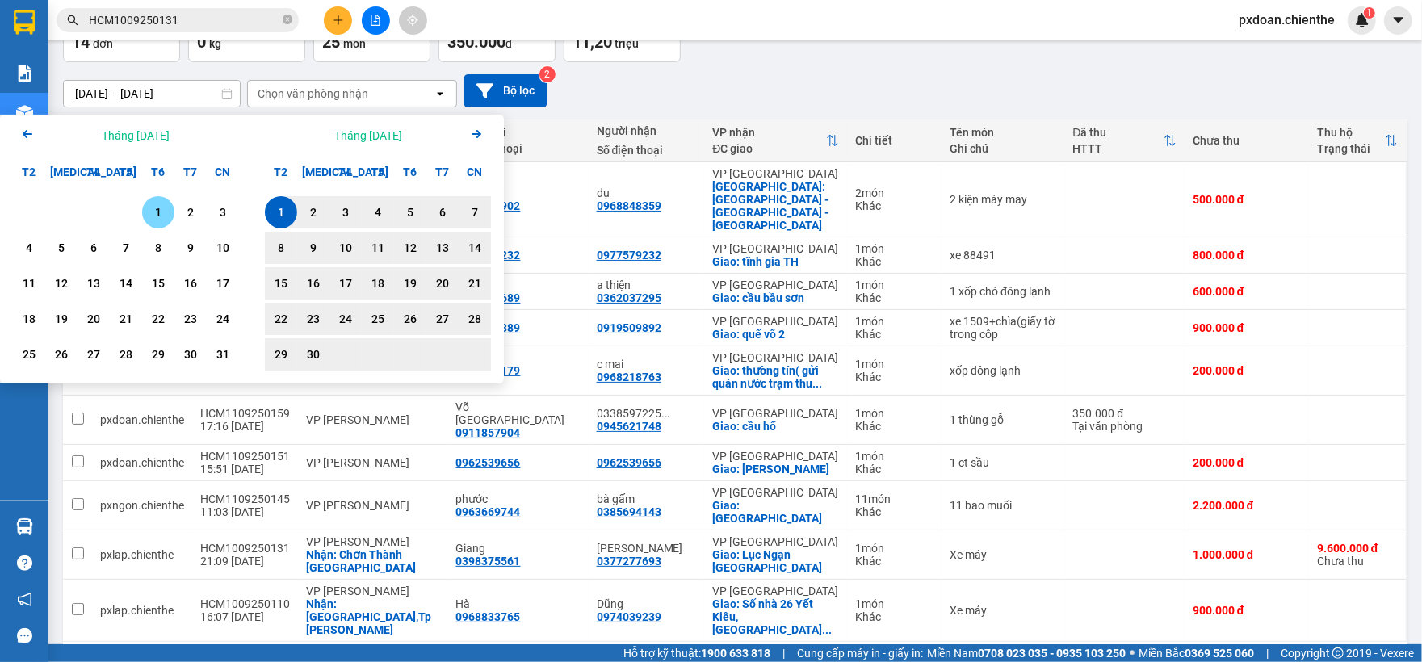
click at [150, 208] on div "1" at bounding box center [158, 212] width 23 height 19
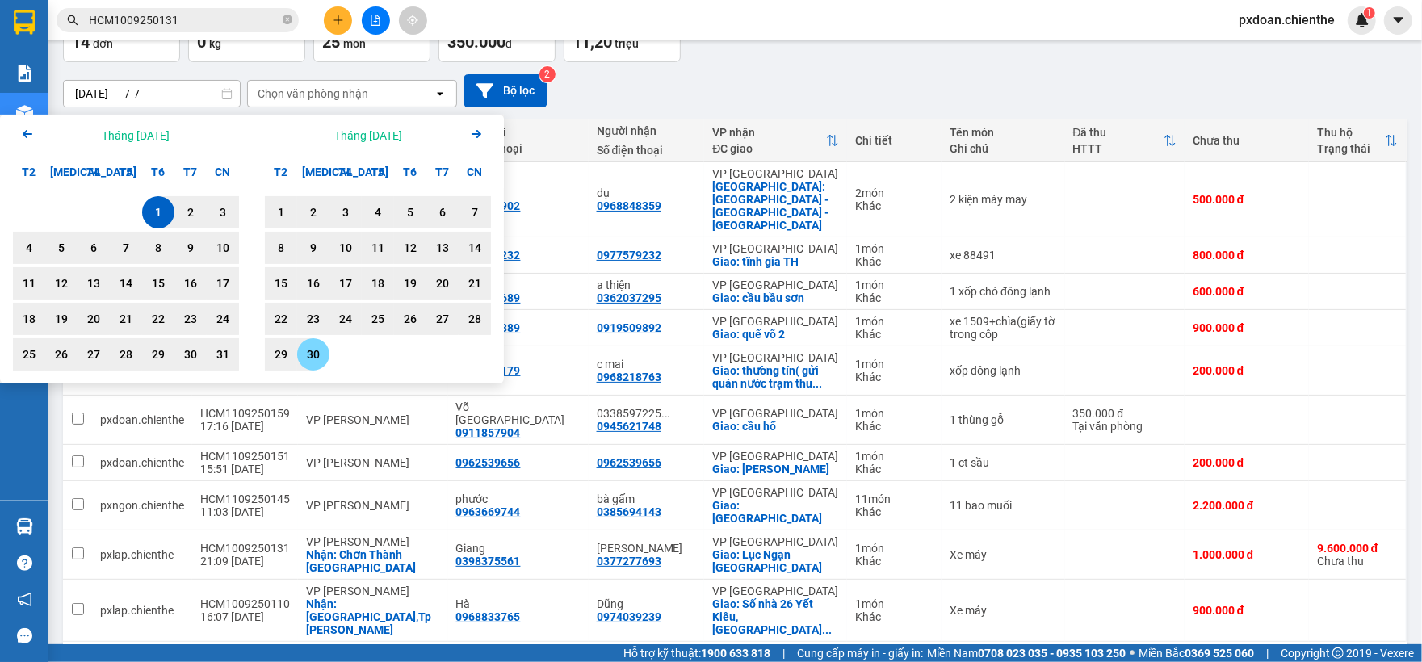
click at [321, 365] on div "30" at bounding box center [313, 354] width 32 height 32
type input "[DATE] – [DATE]"
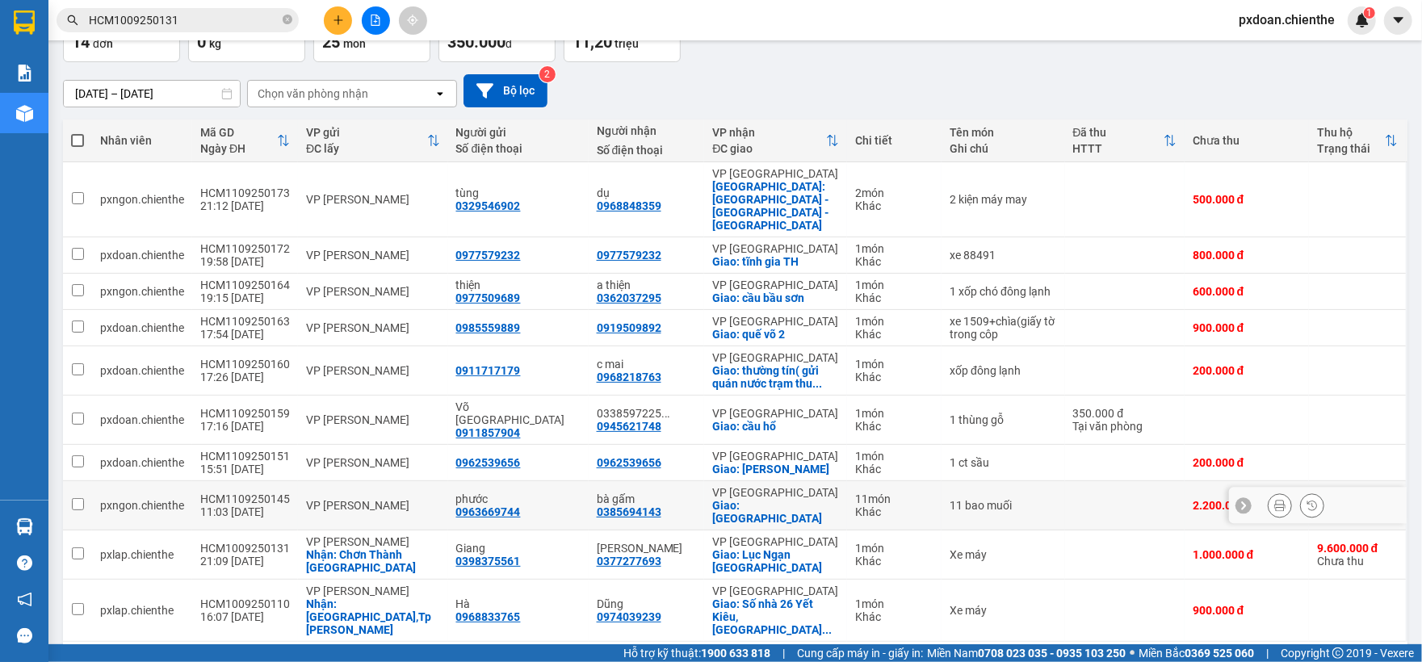
scroll to position [111, 0]
